Goal: Information Seeking & Learning: Learn about a topic

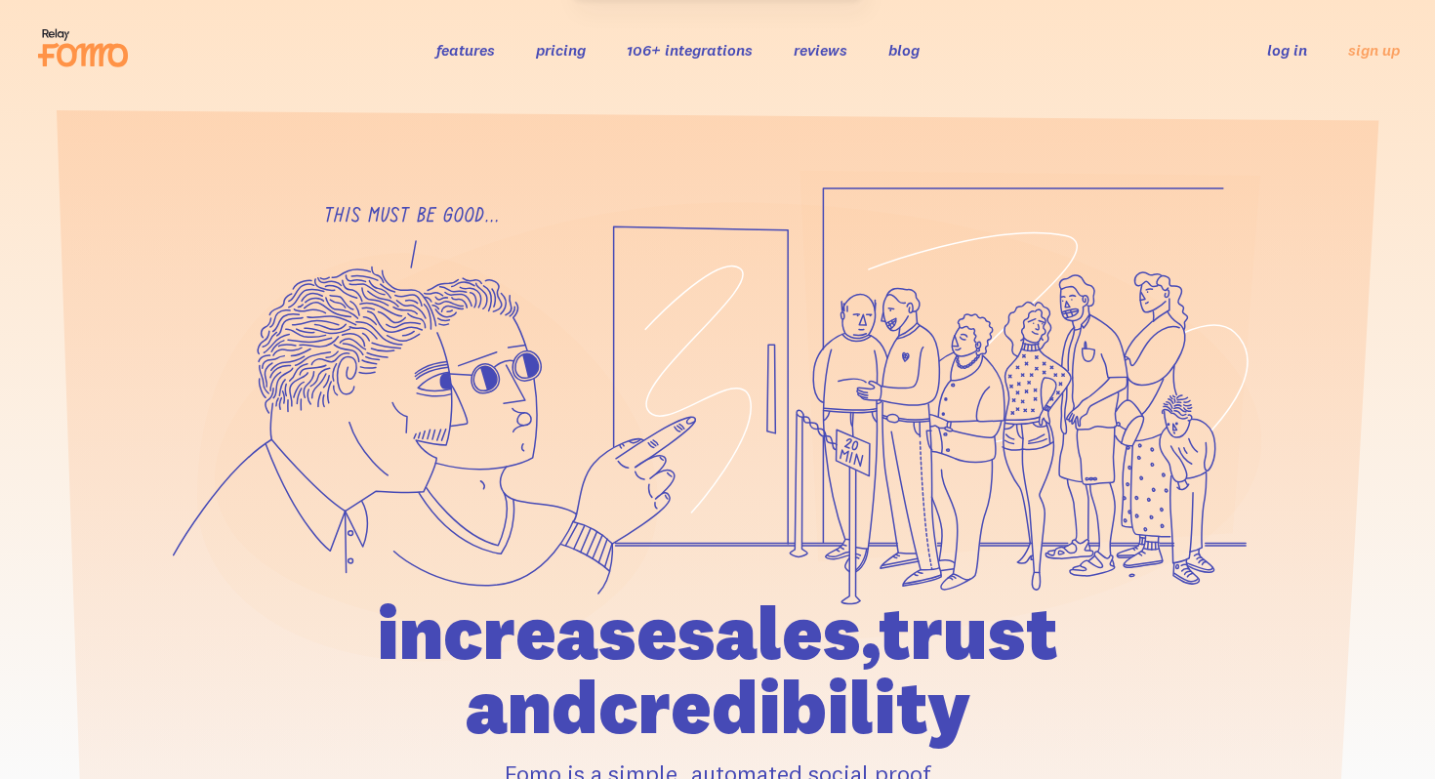
click at [444, 55] on link "features" at bounding box center [465, 50] width 59 height 20
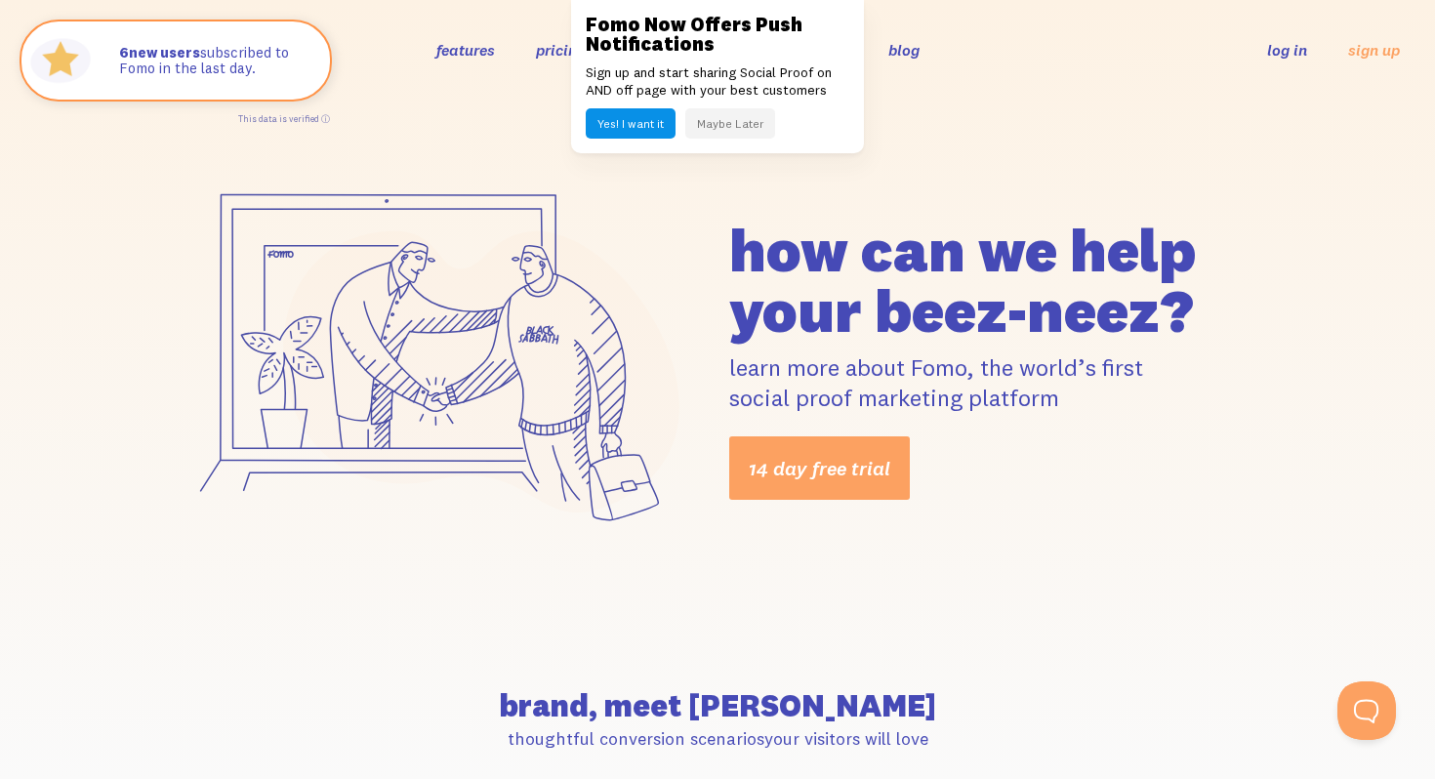
click at [704, 124] on button "Maybe Later" at bounding box center [730, 123] width 90 height 30
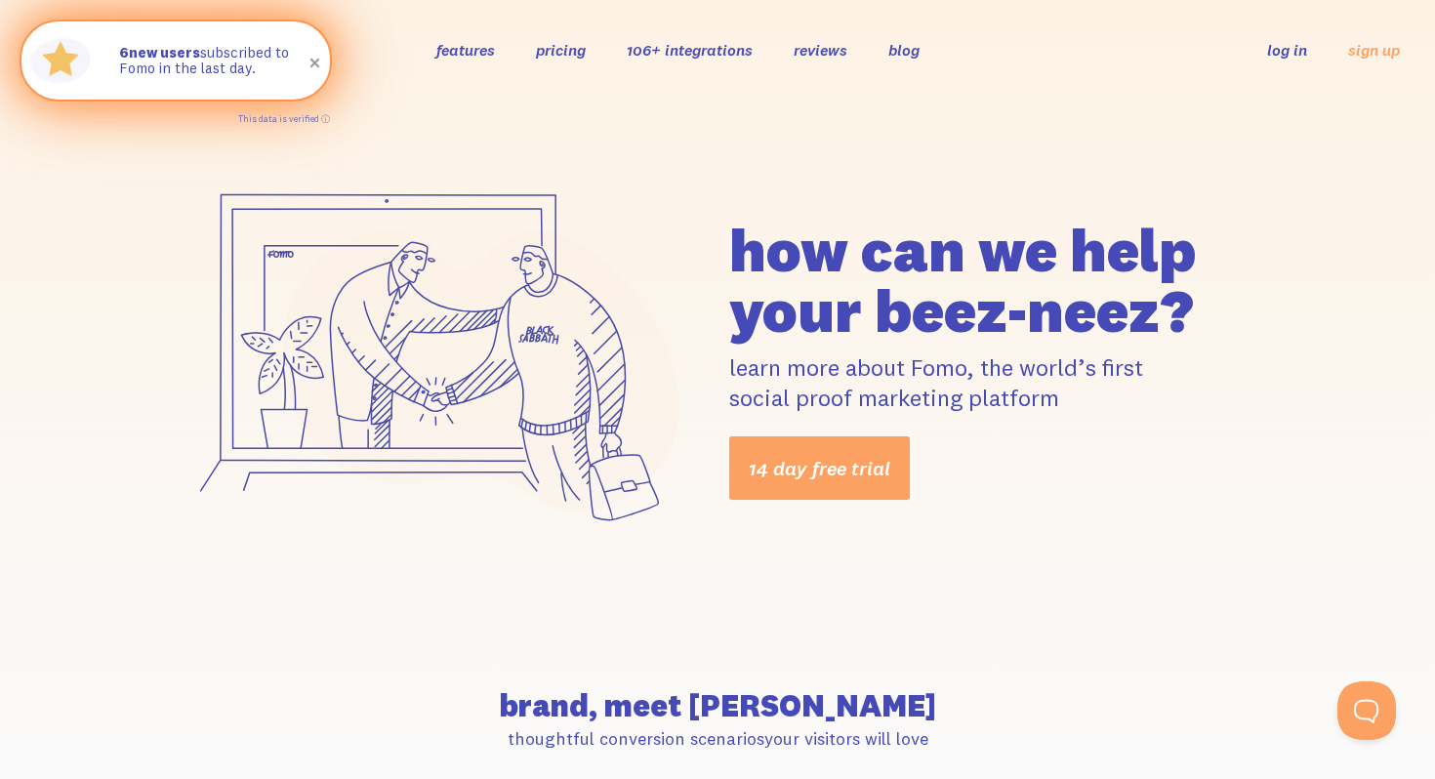
click at [312, 64] on span at bounding box center [315, 63] width 33 height 33
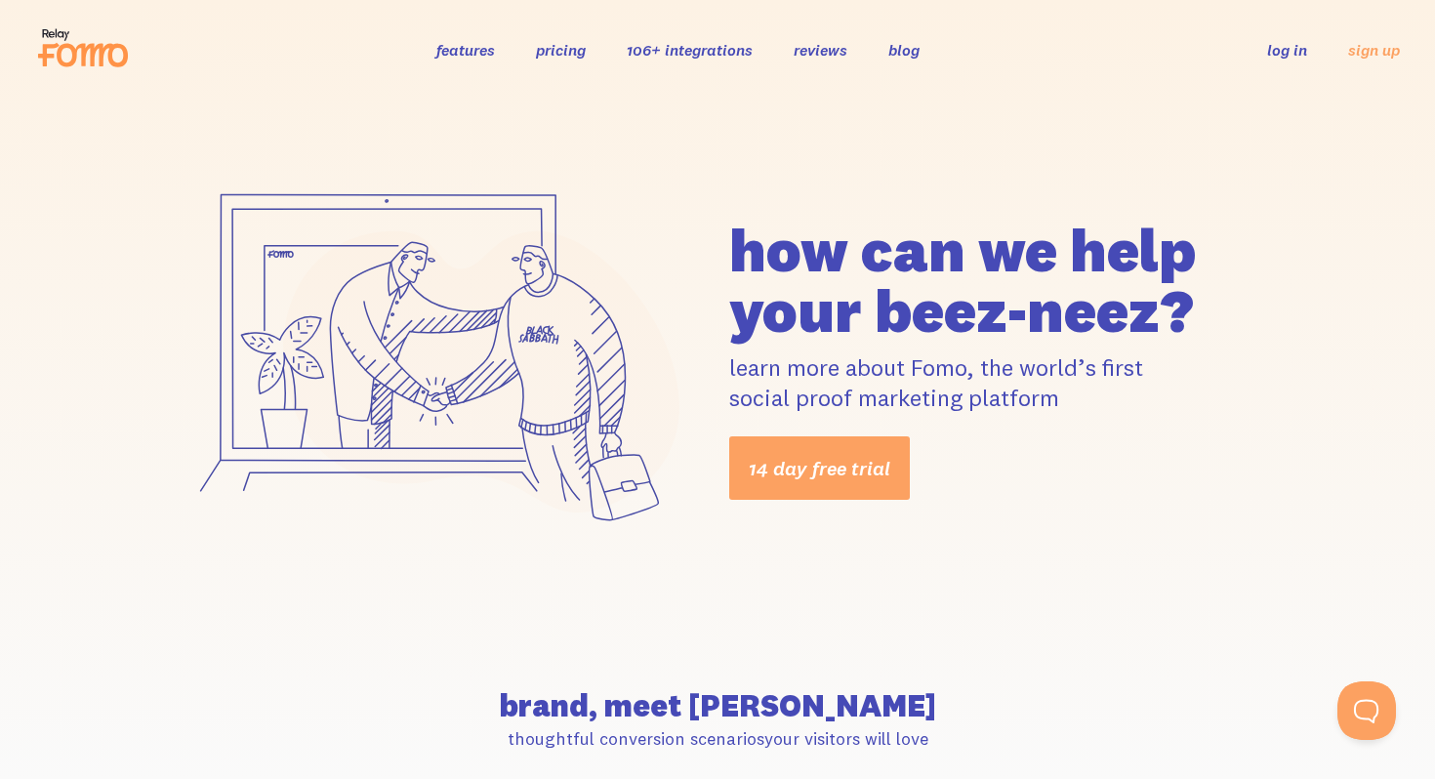
click at [103, 50] on icon at bounding box center [92, 55] width 71 height 23
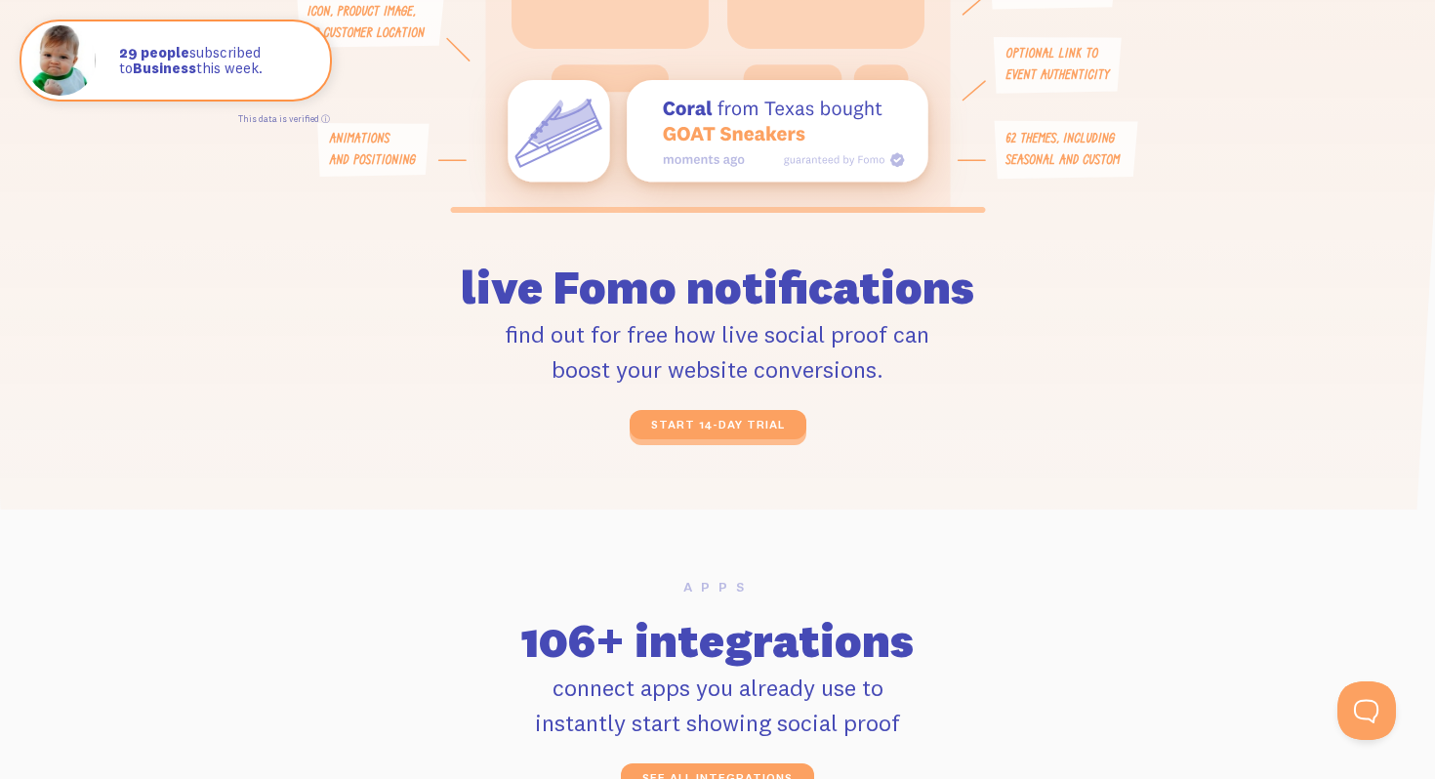
scroll to position [4737, 0]
